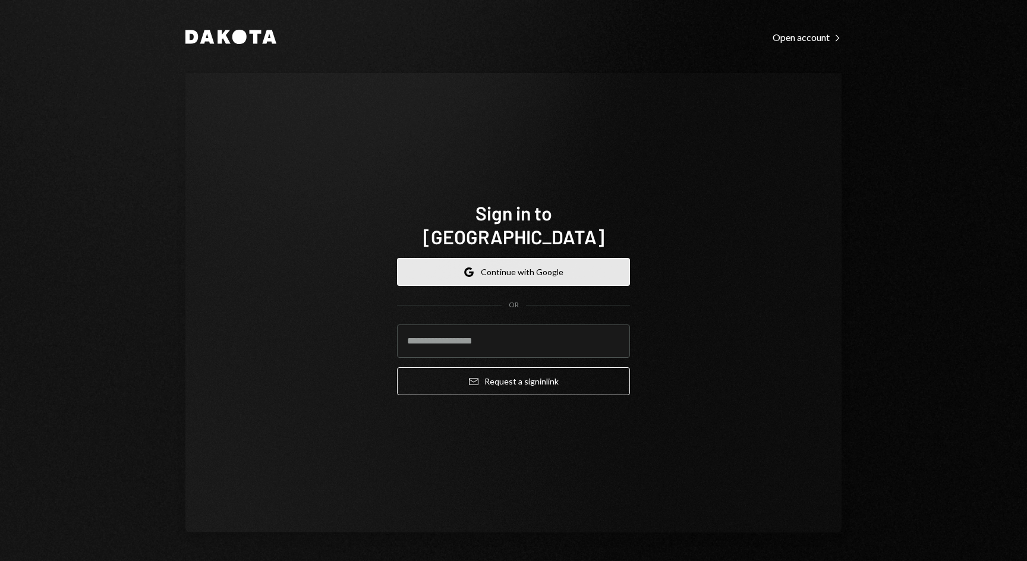
click at [519, 264] on button "Google Continue with Google" at bounding box center [513, 272] width 233 height 28
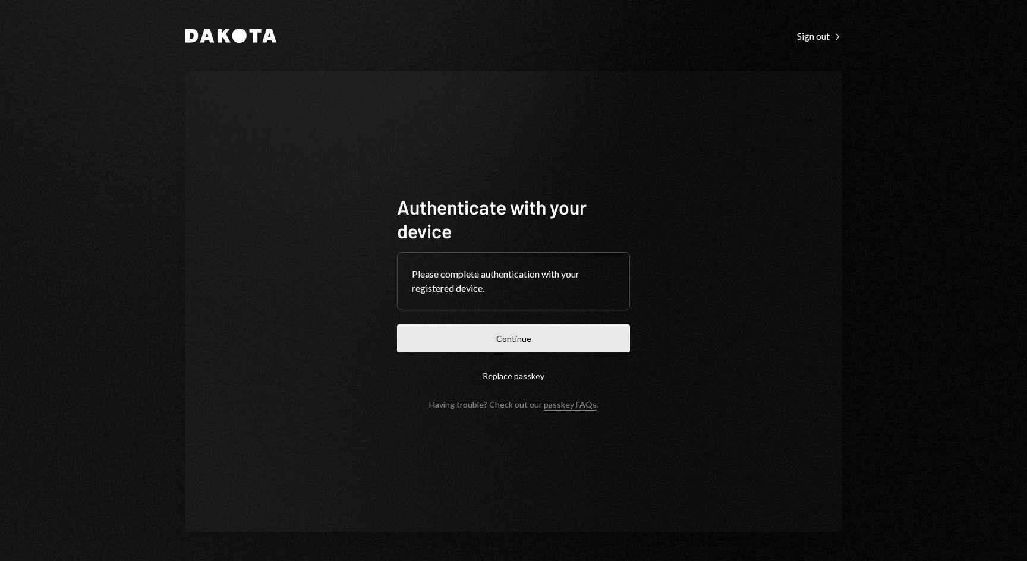
click at [538, 335] on button "Continue" at bounding box center [513, 338] width 233 height 28
